Goal: Navigation & Orientation: Find specific page/section

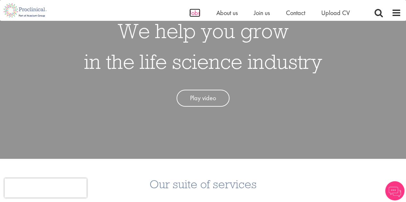
click at [193, 9] on span "Jobs" at bounding box center [194, 13] width 11 height 8
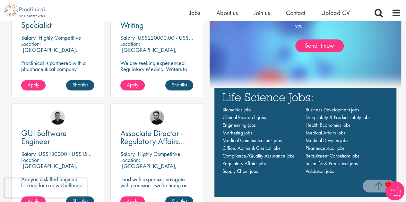
scroll to position [417, 0]
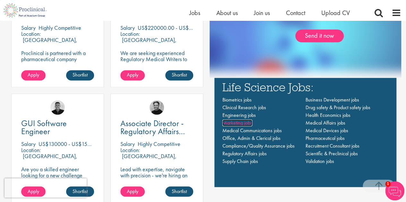
click at [243, 122] on span "Marketing jobs" at bounding box center [237, 123] width 30 height 7
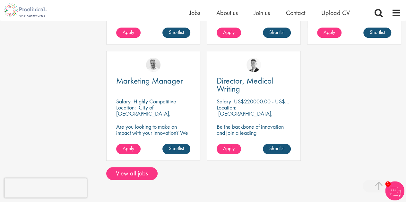
scroll to position [321, 0]
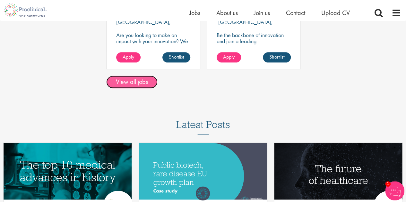
click at [138, 79] on link "View all jobs" at bounding box center [131, 82] width 51 height 13
